Goal: Navigation & Orientation: Understand site structure

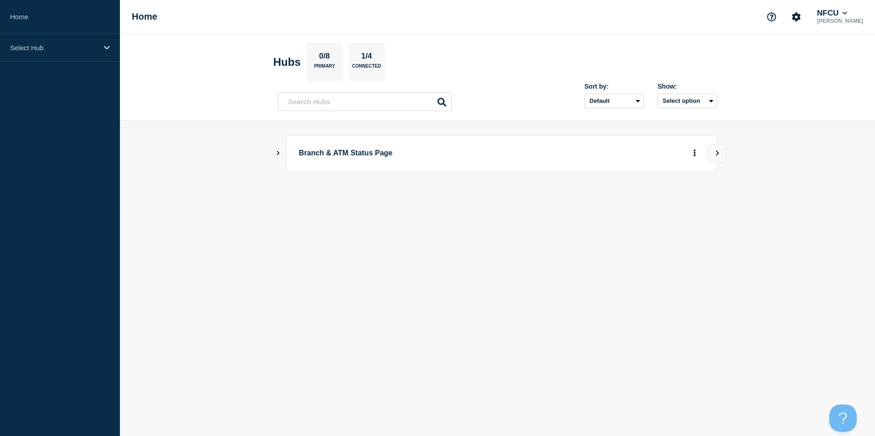
click at [280, 153] on icon "Show Connected Hubs" at bounding box center [278, 153] width 6 height 5
click at [279, 154] on icon "Show Connected Hubs" at bounding box center [278, 153] width 3 height 5
click at [278, 153] on icon "Show Connected Hubs" at bounding box center [278, 153] width 5 height 3
